Goal: Information Seeking & Learning: Learn about a topic

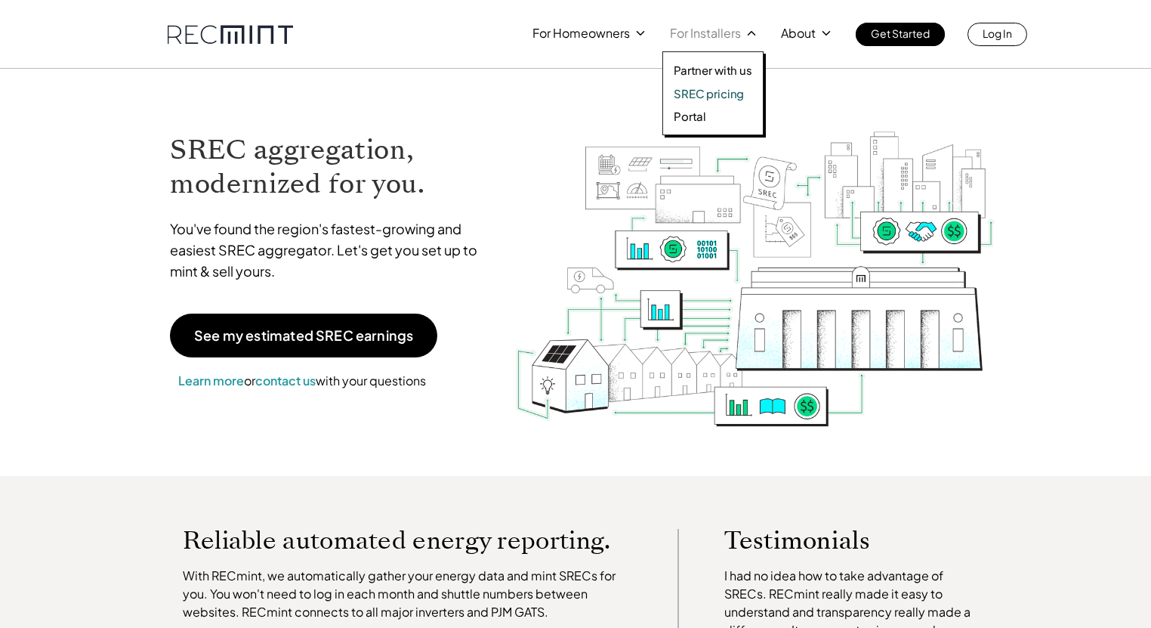
click at [693, 94] on p "SREC pricing" at bounding box center [709, 93] width 70 height 15
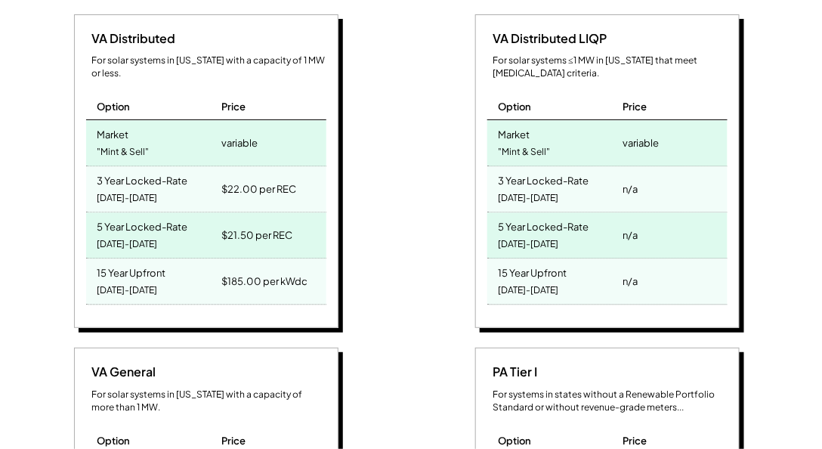
scroll to position [733, 0]
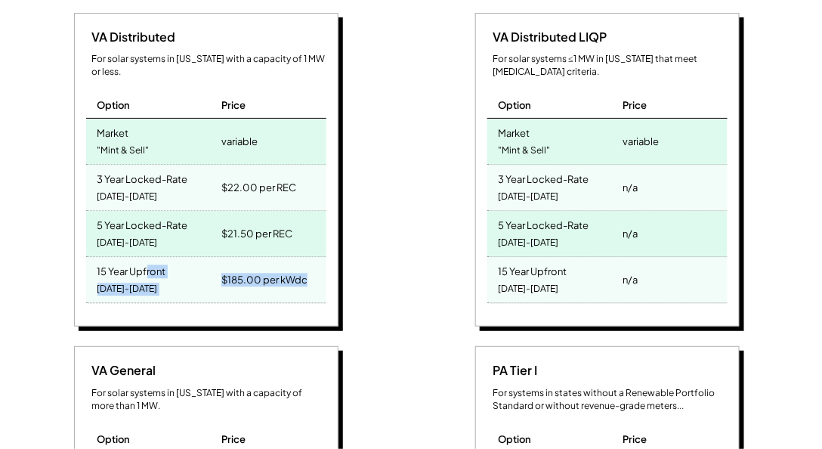
drag, startPoint x: 214, startPoint y: 251, endPoint x: 240, endPoint y: 240, distance: 28.8
click at [153, 257] on div "15 Year Upfront 2025-2039 $185.00 per kWdc" at bounding box center [206, 280] width 240 height 46
click at [387, 228] on div "VA Distributed For solar systems in Virginia with a capacity of 1 MW or less. O…" at bounding box center [208, 172] width 386 height 319
